Goal: Information Seeking & Learning: Learn about a topic

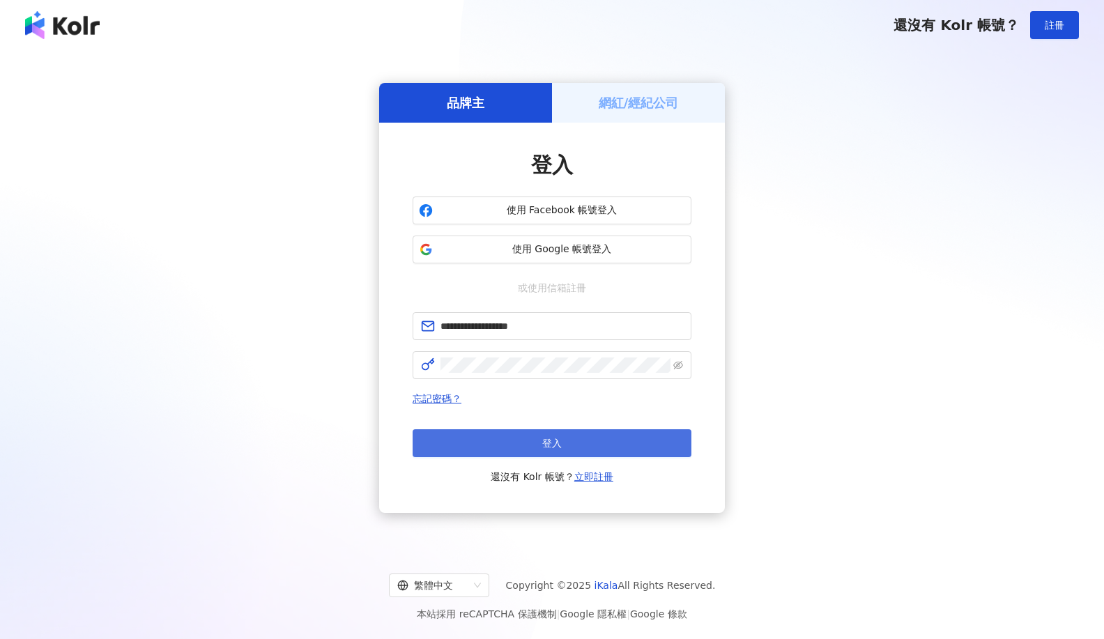
click at [596, 443] on button "登入" at bounding box center [551, 443] width 279 height 28
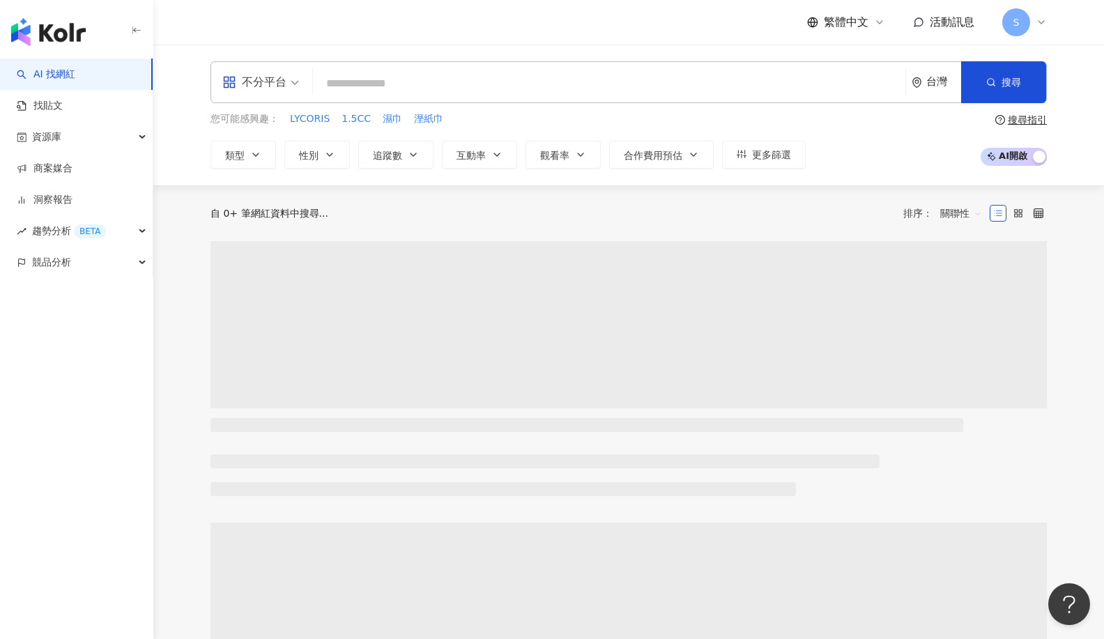
paste input "**********"
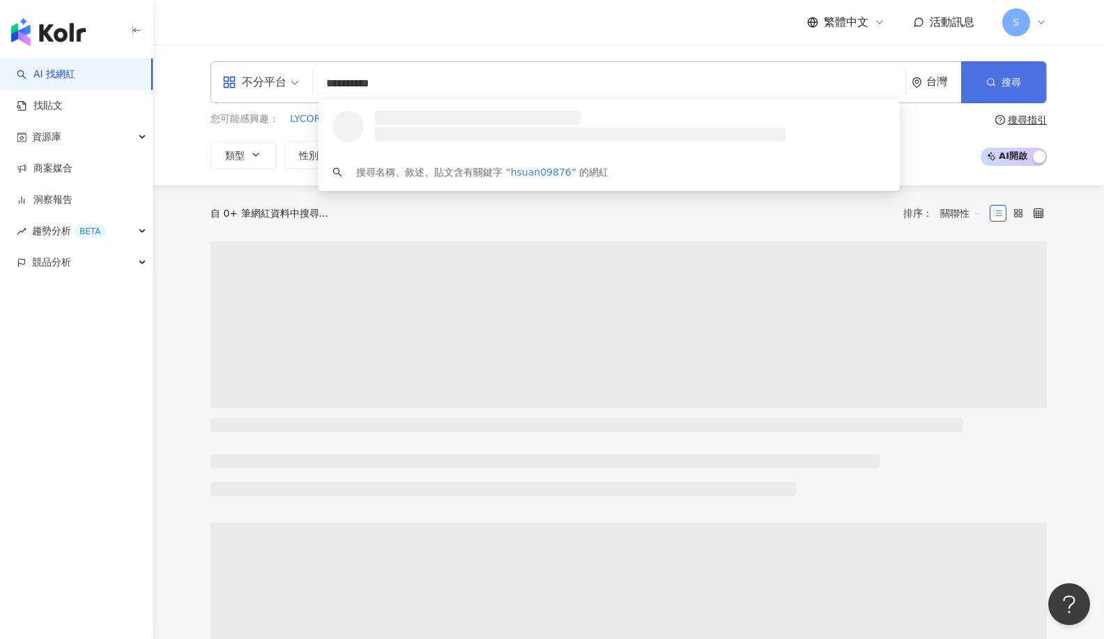
type input "**********"
click at [987, 91] on button "搜尋" at bounding box center [1003, 82] width 85 height 42
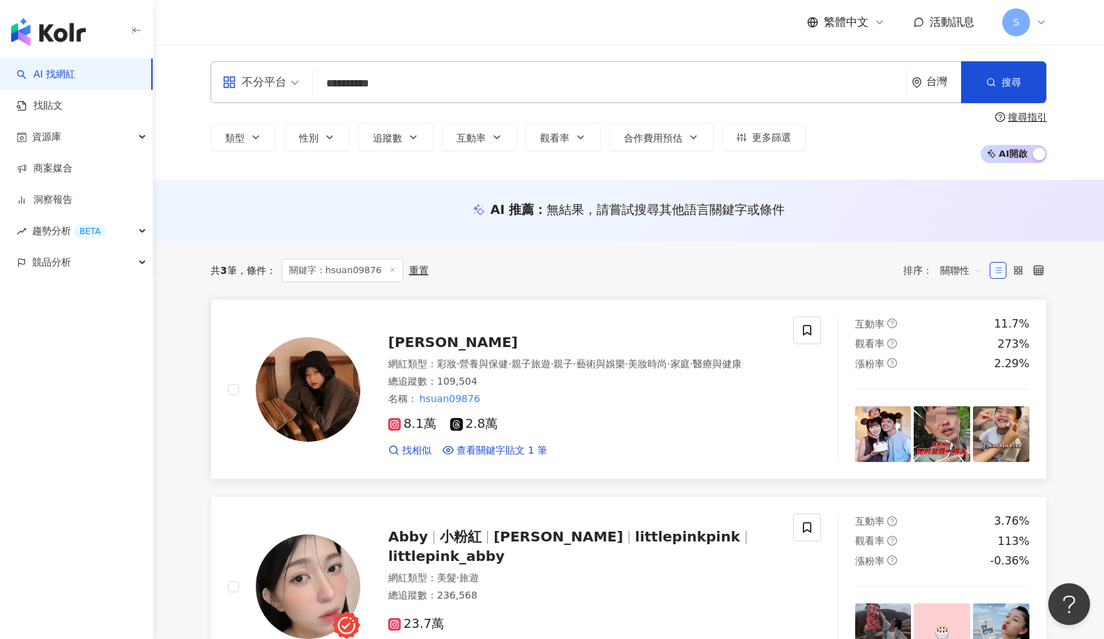
click at [412, 335] on span "[PERSON_NAME]" at bounding box center [453, 342] width 130 height 17
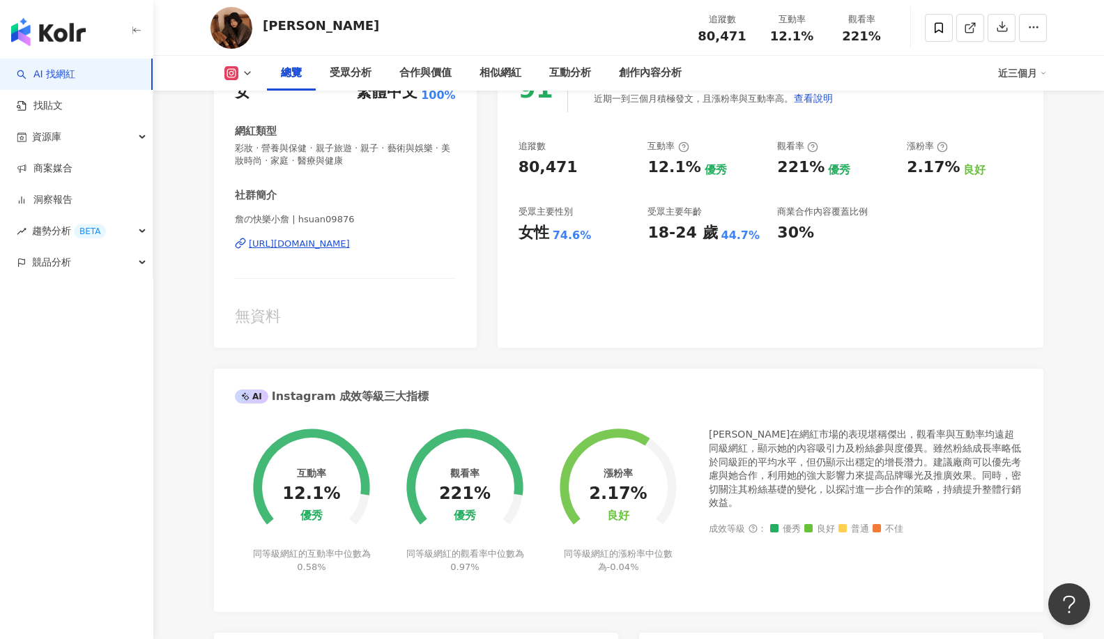
scroll to position [139, 0]
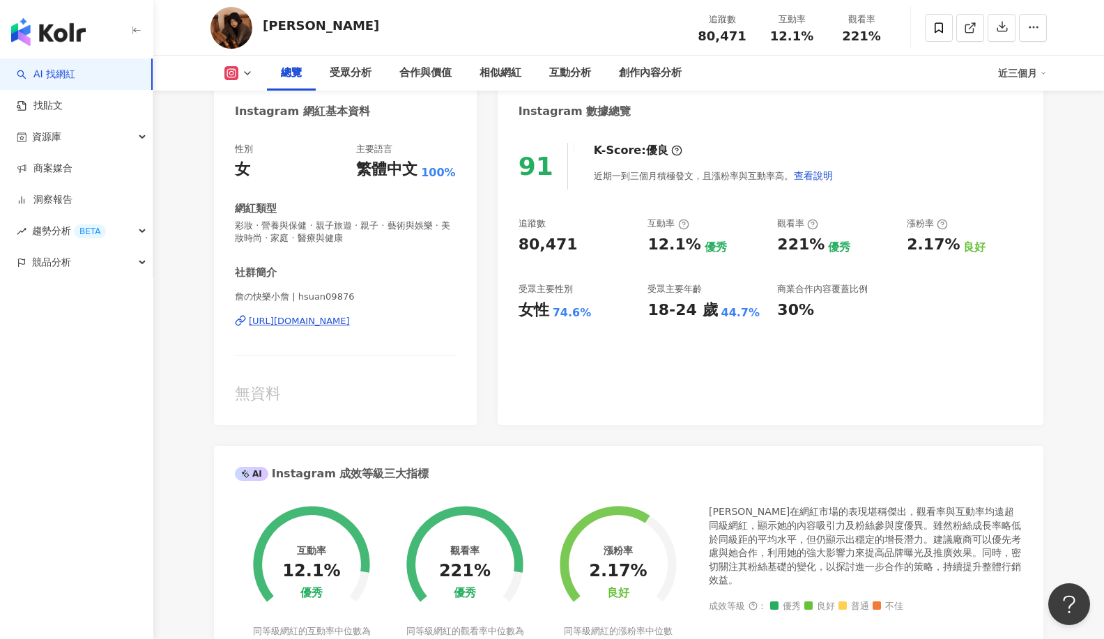
click at [248, 68] on icon at bounding box center [247, 73] width 11 height 11
click at [249, 73] on polyline at bounding box center [248, 73] width 6 height 3
click at [245, 70] on icon at bounding box center [247, 73] width 11 height 11
click at [243, 69] on icon at bounding box center [247, 73] width 11 height 11
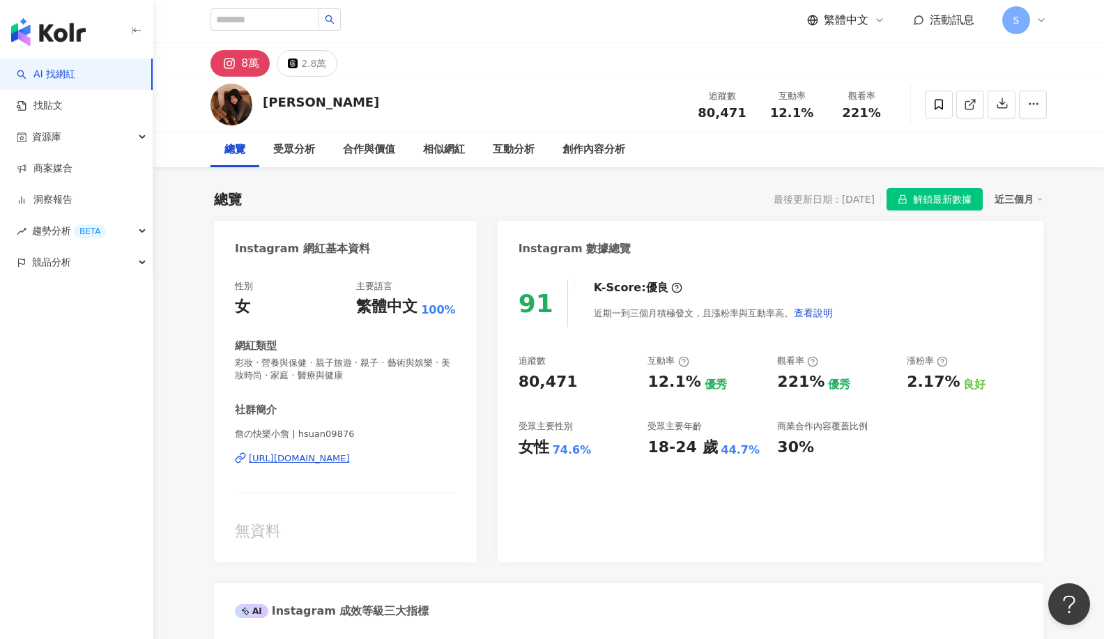
scroll to position [0, 0]
